Goal: Task Accomplishment & Management: Manage account settings

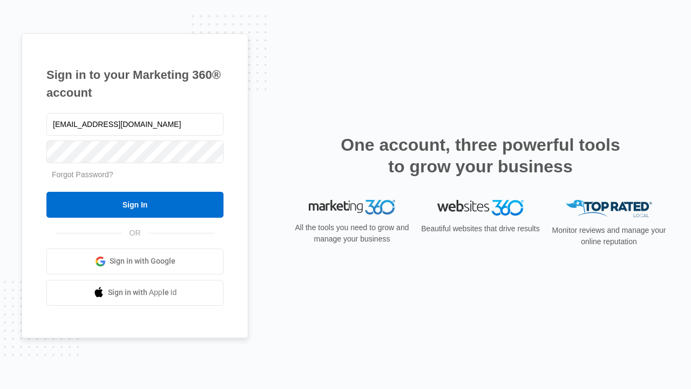
type input "[EMAIL_ADDRESS][DOMAIN_NAME]"
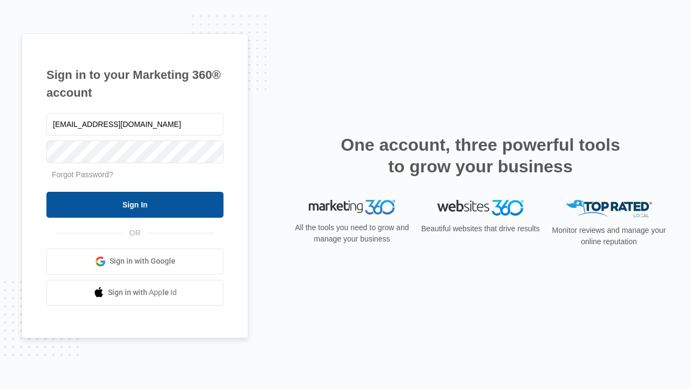
click at [135, 204] on input "Sign In" at bounding box center [134, 205] width 177 height 26
